Goal: Task Accomplishment & Management: Use online tool/utility

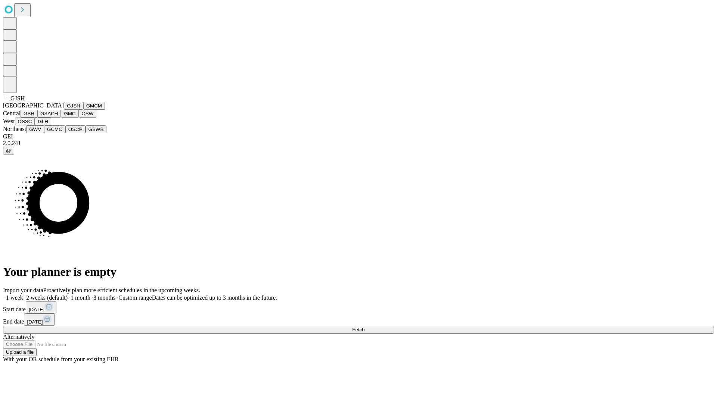
click at [64, 110] on button "GJSH" at bounding box center [73, 106] width 19 height 8
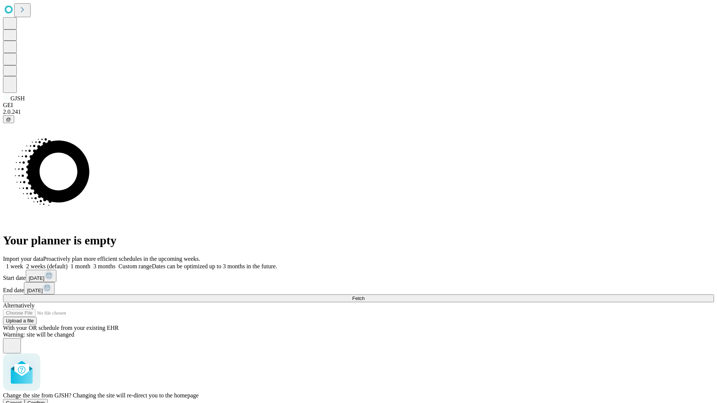
click at [45, 400] on span "Confirm" at bounding box center [37, 403] width 18 height 6
click at [90, 263] on label "1 month" at bounding box center [79, 266] width 23 height 6
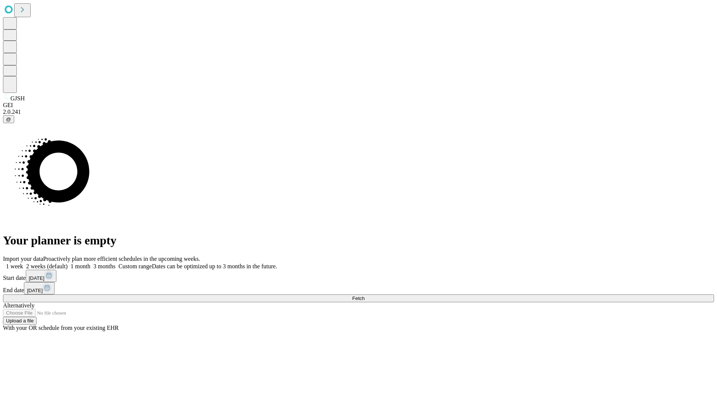
click at [365, 296] on span "Fetch" at bounding box center [358, 299] width 12 height 6
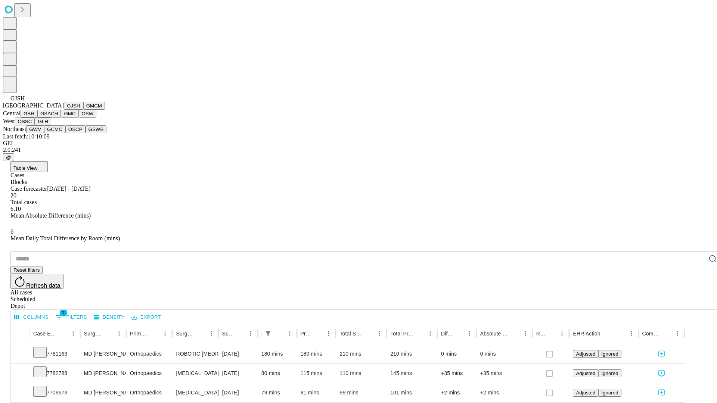
click at [83, 110] on button "GMCM" at bounding box center [94, 106] width 22 height 8
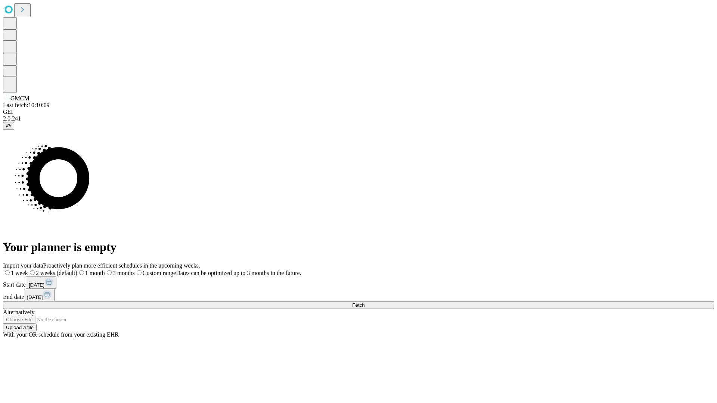
click at [105, 270] on label "1 month" at bounding box center [91, 273] width 28 height 6
click at [365, 303] on span "Fetch" at bounding box center [358, 306] width 12 height 6
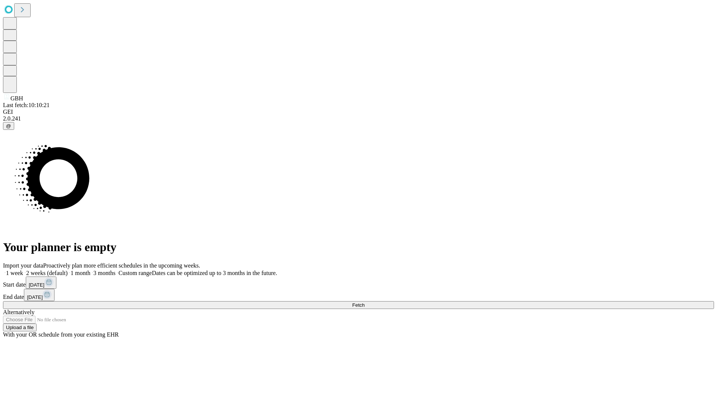
click at [90, 270] on label "1 month" at bounding box center [79, 273] width 23 height 6
click at [365, 303] on span "Fetch" at bounding box center [358, 306] width 12 height 6
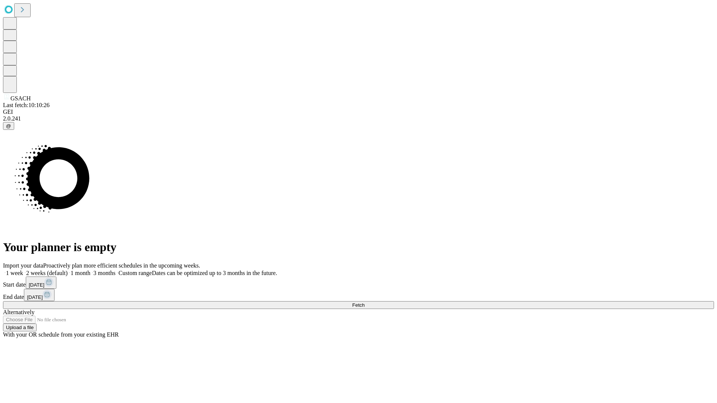
click at [90, 270] on label "1 month" at bounding box center [79, 273] width 23 height 6
click at [365, 303] on span "Fetch" at bounding box center [358, 306] width 12 height 6
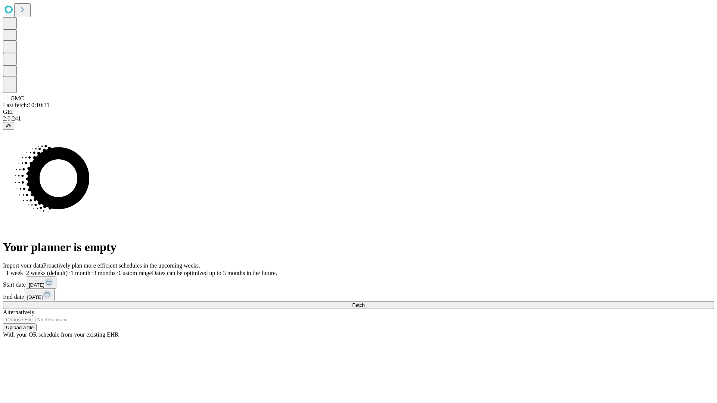
click at [90, 270] on label "1 month" at bounding box center [79, 273] width 23 height 6
click at [365, 303] on span "Fetch" at bounding box center [358, 306] width 12 height 6
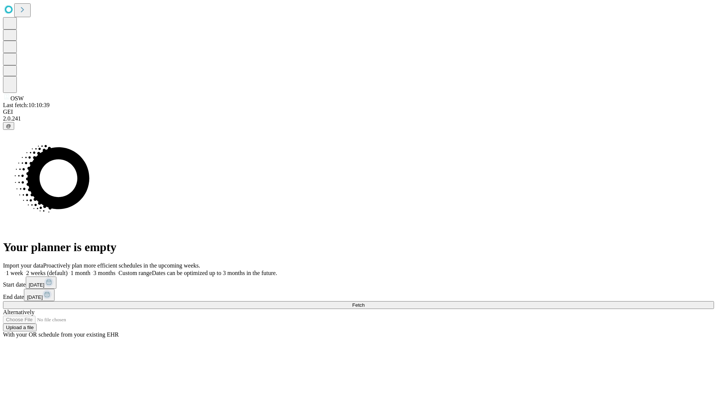
click at [90, 270] on label "1 month" at bounding box center [79, 273] width 23 height 6
click at [365, 303] on span "Fetch" at bounding box center [358, 306] width 12 height 6
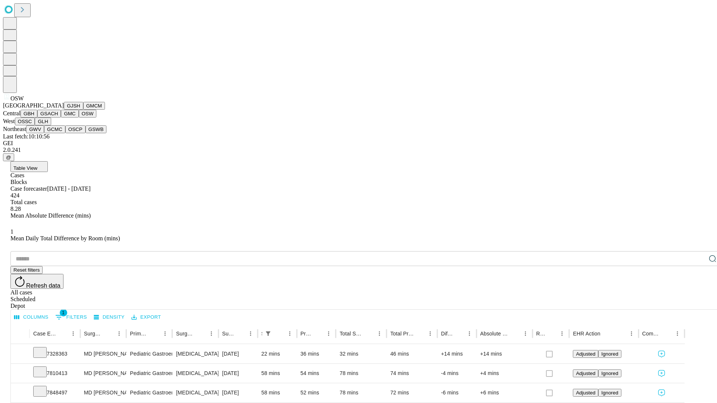
click at [35, 126] on button "OSSC" at bounding box center [25, 122] width 20 height 8
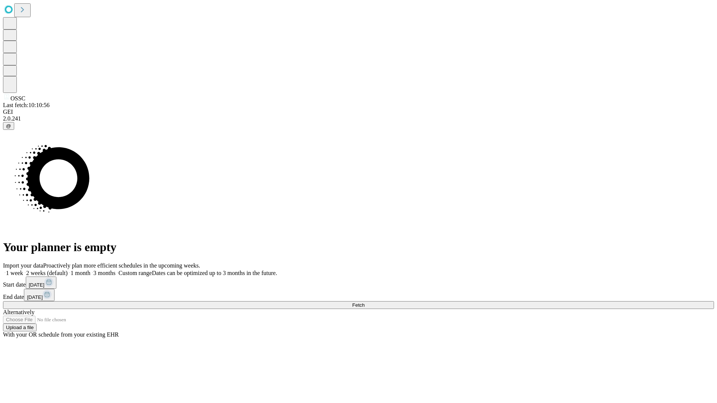
click at [90, 270] on label "1 month" at bounding box center [79, 273] width 23 height 6
click at [365, 303] on span "Fetch" at bounding box center [358, 306] width 12 height 6
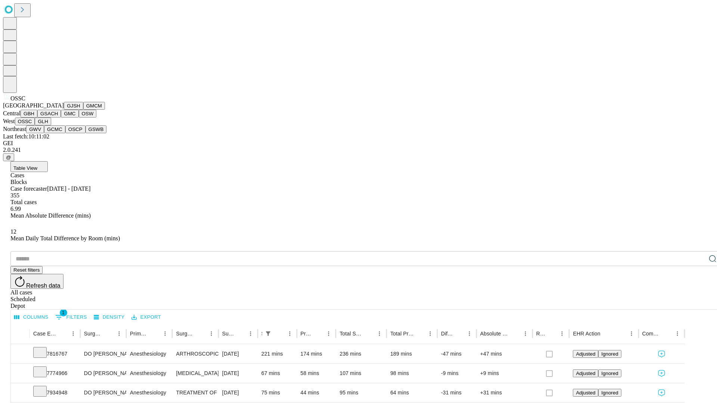
click at [51, 126] on button "GLH" at bounding box center [43, 122] width 16 height 8
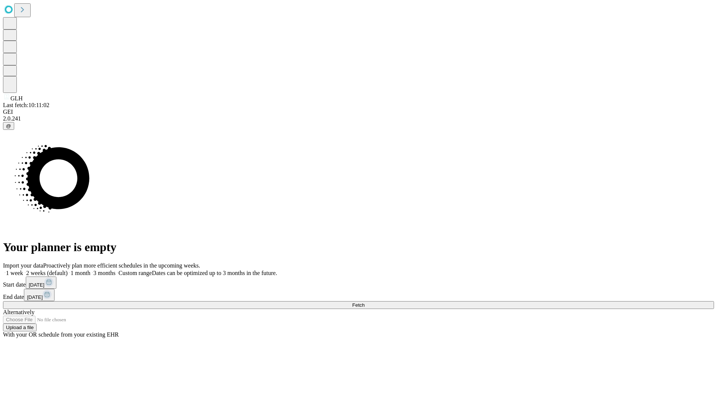
click at [90, 270] on label "1 month" at bounding box center [79, 273] width 23 height 6
click at [365, 303] on span "Fetch" at bounding box center [358, 306] width 12 height 6
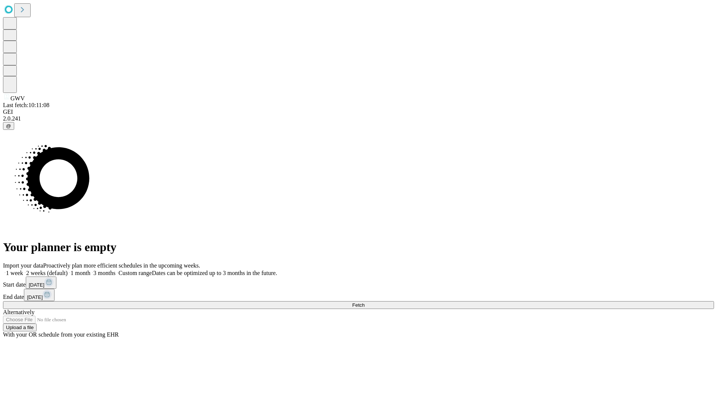
click at [90, 270] on label "1 month" at bounding box center [79, 273] width 23 height 6
click at [365, 303] on span "Fetch" at bounding box center [358, 306] width 12 height 6
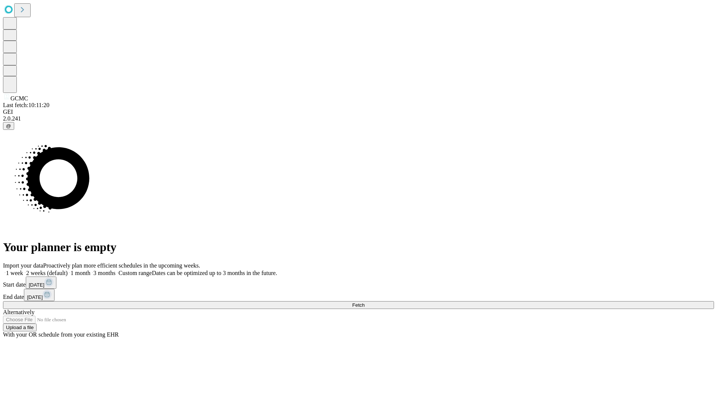
click at [90, 270] on label "1 month" at bounding box center [79, 273] width 23 height 6
click at [365, 303] on span "Fetch" at bounding box center [358, 306] width 12 height 6
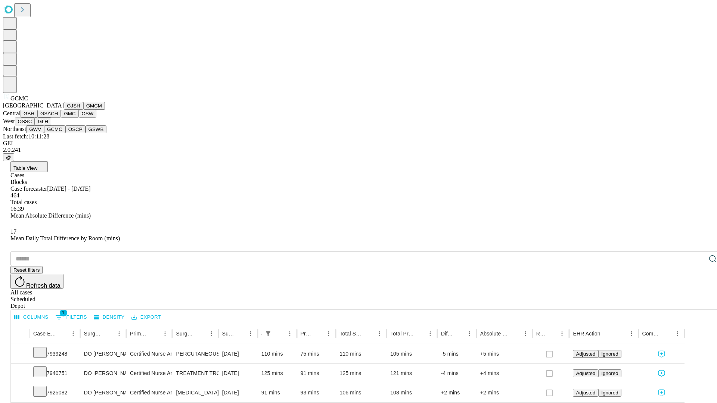
click at [65, 133] on button "OSCP" at bounding box center [75, 130] width 20 height 8
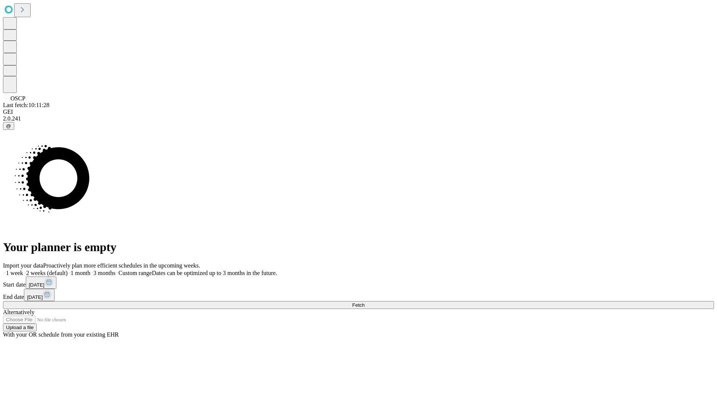
click at [90, 270] on label "1 month" at bounding box center [79, 273] width 23 height 6
click at [365, 303] on span "Fetch" at bounding box center [358, 306] width 12 height 6
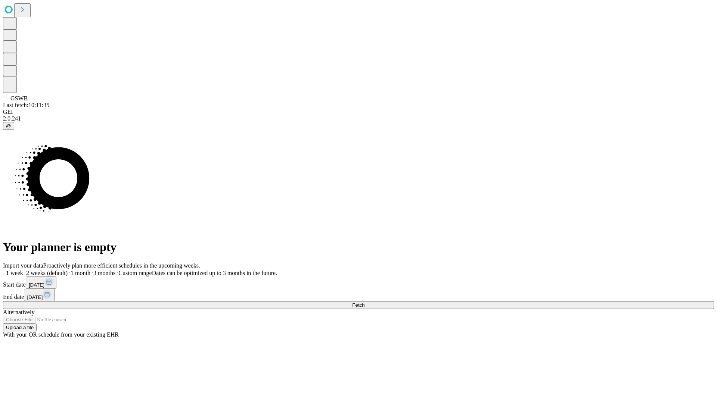
click at [90, 270] on label "1 month" at bounding box center [79, 273] width 23 height 6
click at [365, 303] on span "Fetch" at bounding box center [358, 306] width 12 height 6
